Goal: Task Accomplishment & Management: Manage account settings

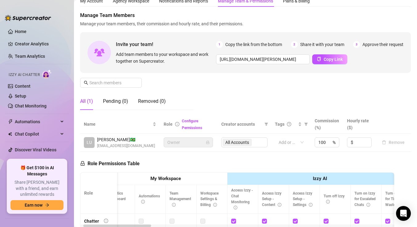
scroll to position [0, 23]
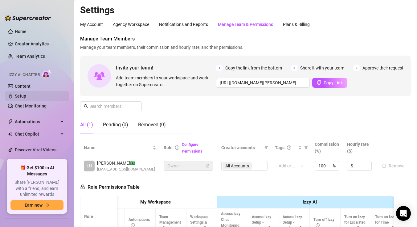
click at [26, 96] on link "Setup" at bounding box center [20, 95] width 11 height 5
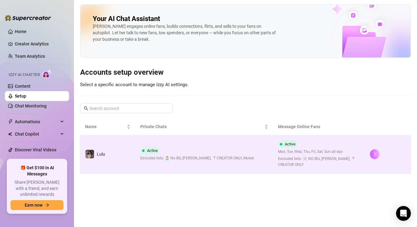
click at [376, 152] on icon "right" at bounding box center [375, 154] width 4 height 4
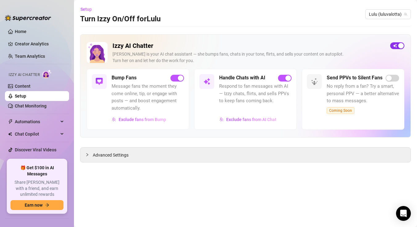
click at [397, 46] on span "button" at bounding box center [397, 45] width 14 height 7
click at [24, 103] on link "Chat Monitoring" at bounding box center [31, 105] width 32 height 5
